Goal: Transaction & Acquisition: Purchase product/service

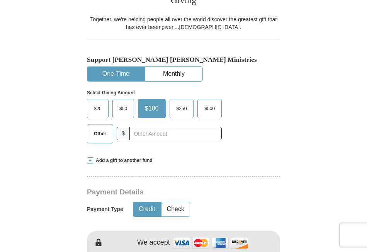
scroll to position [191, 0]
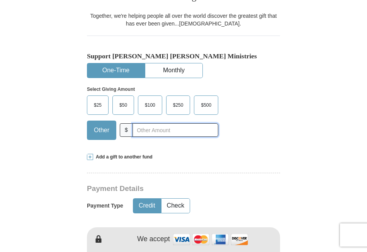
click at [141, 123] on input "text" at bounding box center [176, 130] width 86 height 14
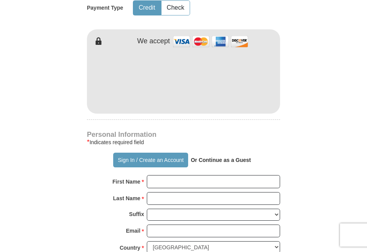
scroll to position [390, 0]
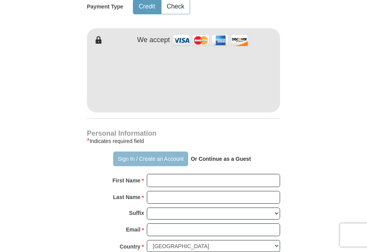
type input "20"
click at [141, 154] on button "Sign In / Create an Account" at bounding box center [150, 159] width 75 height 15
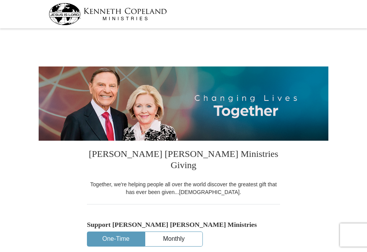
select select "NE"
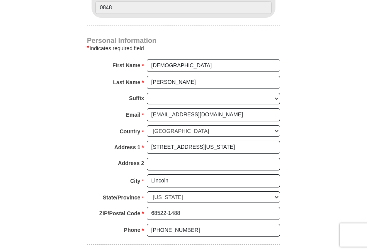
scroll to position [453, 0]
